Goal: Book appointment/travel/reservation

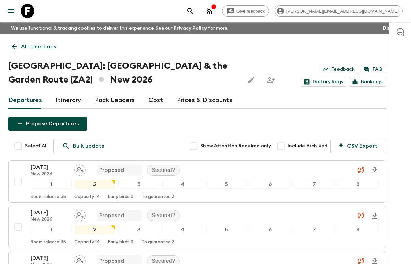
click at [23, 10] on icon at bounding box center [28, 11] width 14 height 14
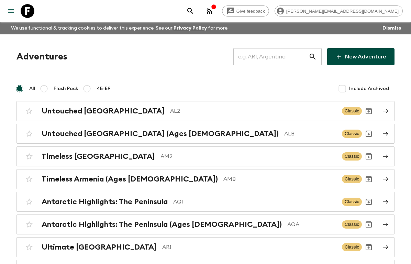
click at [276, 60] on input "text" at bounding box center [271, 56] width 75 height 19
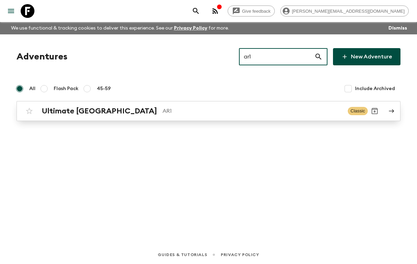
type input "ar1"
click at [162, 110] on p "AR1" at bounding box center [252, 111] width 180 height 8
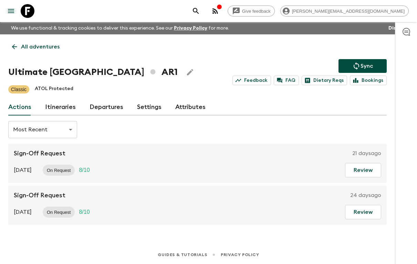
click at [68, 107] on link "Itineraries" at bounding box center [60, 107] width 31 height 17
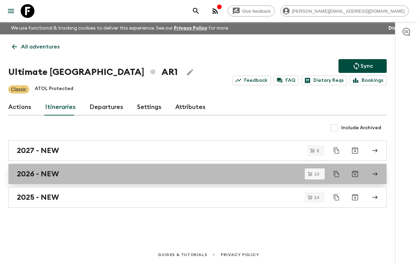
click at [64, 174] on div "2026 - NEW" at bounding box center [191, 174] width 348 height 9
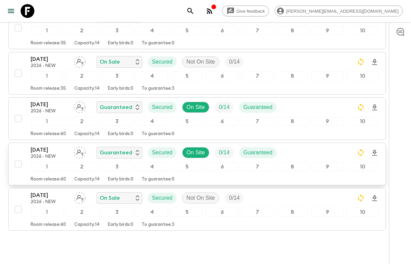
scroll to position [578, 0]
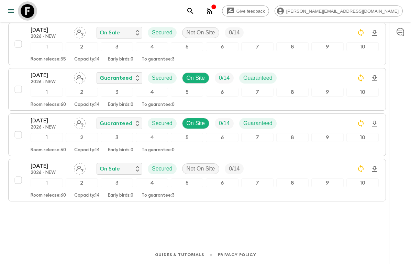
click at [33, 15] on icon at bounding box center [28, 11] width 14 height 14
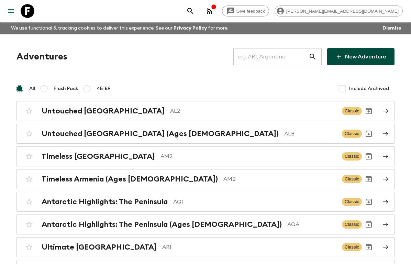
click at [261, 55] on input "text" at bounding box center [271, 56] width 75 height 19
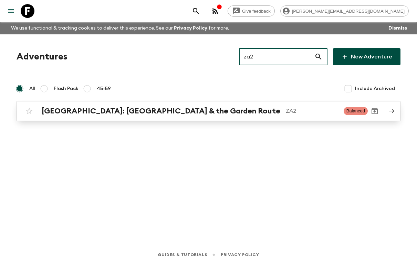
type input "za2"
click at [167, 116] on h2 "South Africa: Cape Town & the Garden Route" at bounding box center [161, 111] width 238 height 9
